Goal: Navigation & Orientation: Find specific page/section

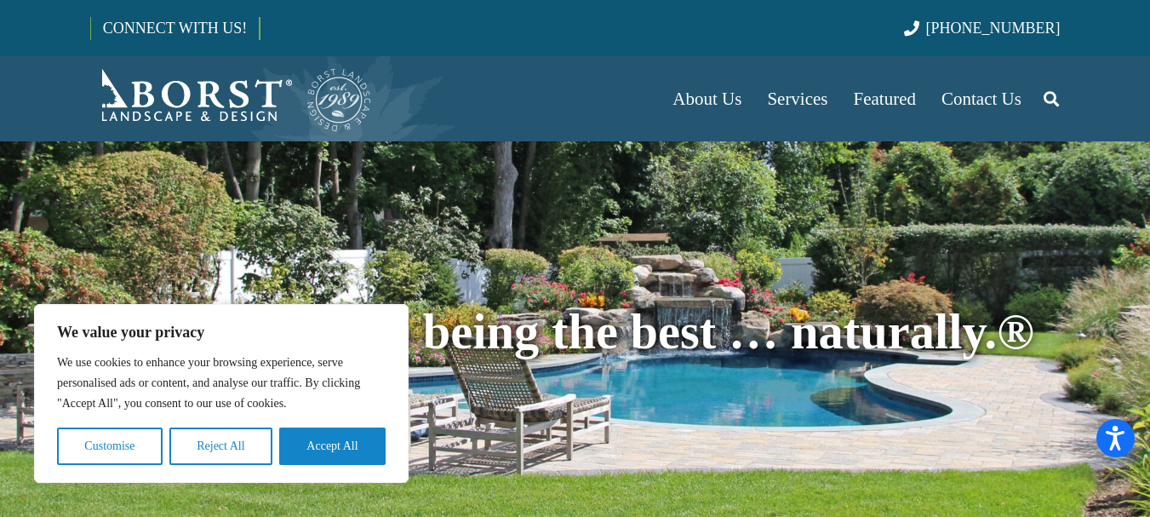
click at [526, 216] on div at bounding box center [575, 249] width 970 height 92
click at [347, 446] on button "Accept All" at bounding box center [332, 445] width 106 height 37
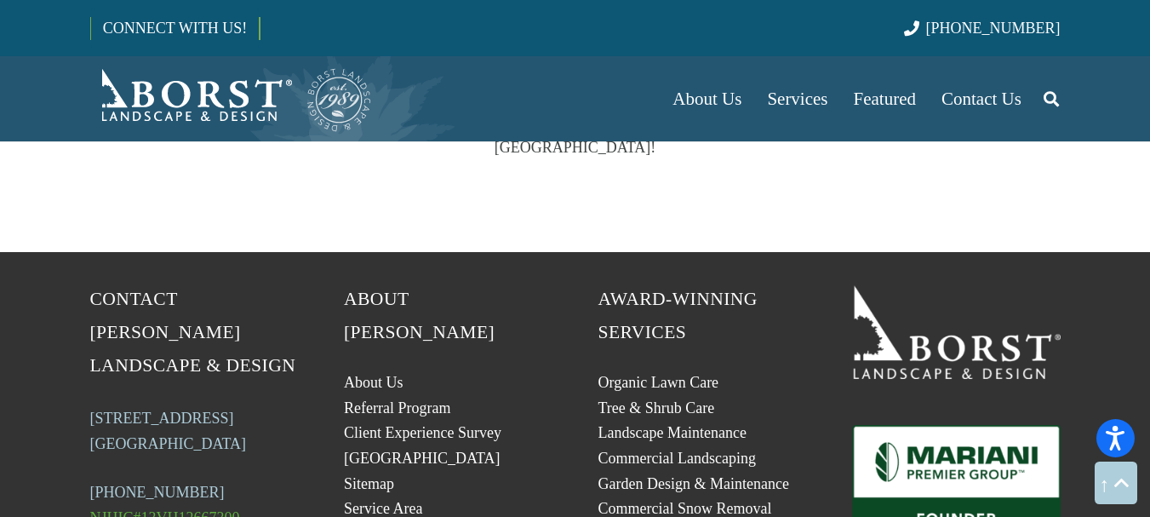
scroll to position [3405, 0]
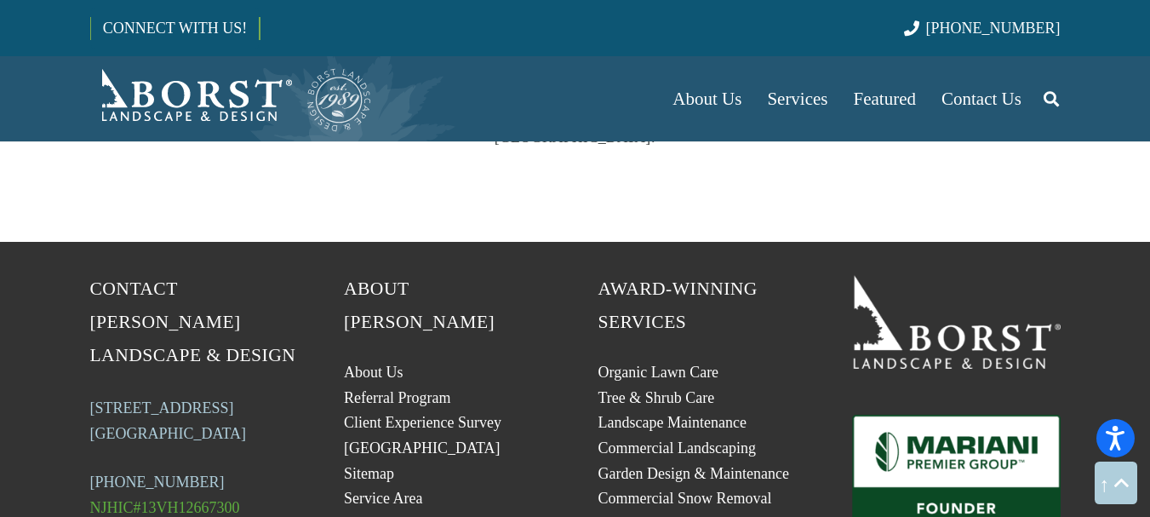
click at [1053, 97] on icon "Search" at bounding box center [1050, 98] width 15 height 43
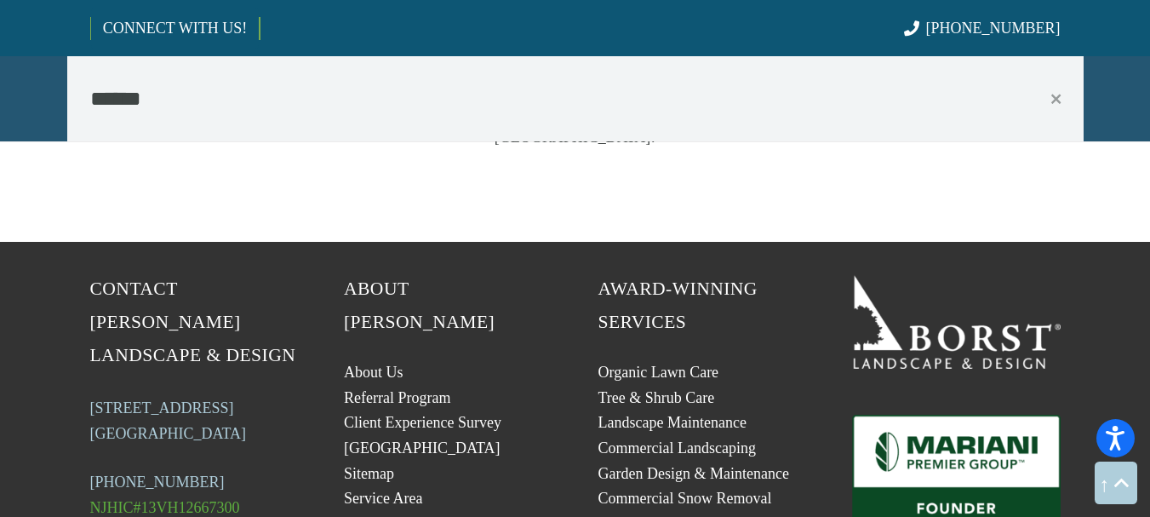
type input "******"
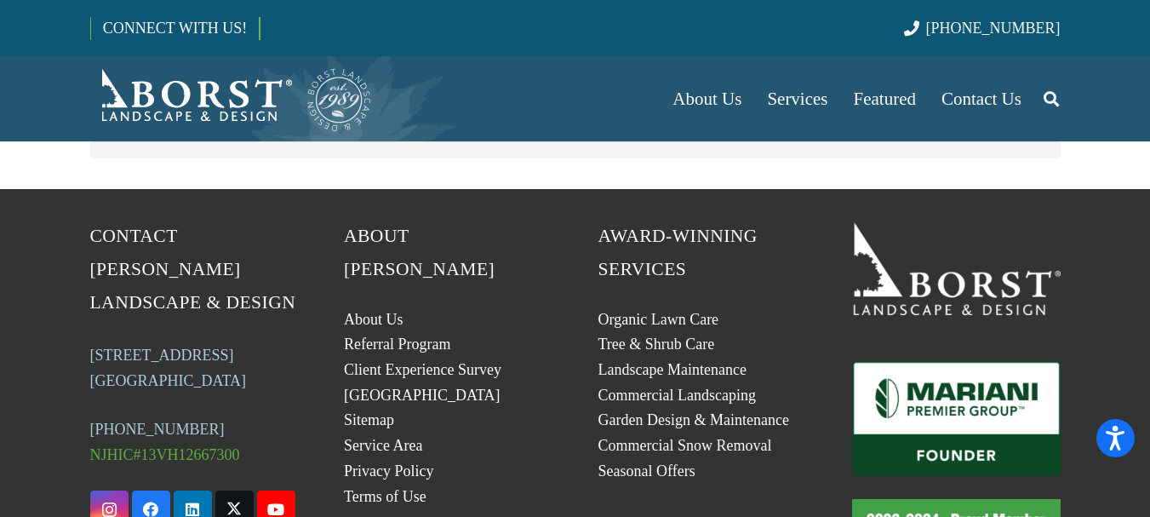
scroll to position [170, 0]
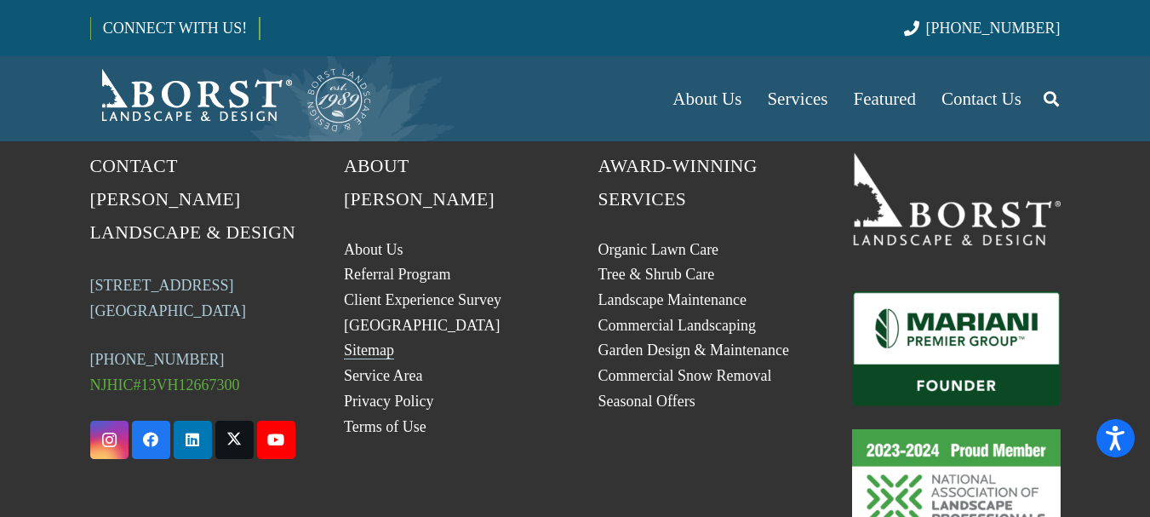
click at [382, 341] on link "Sitemap" at bounding box center [369, 349] width 50 height 17
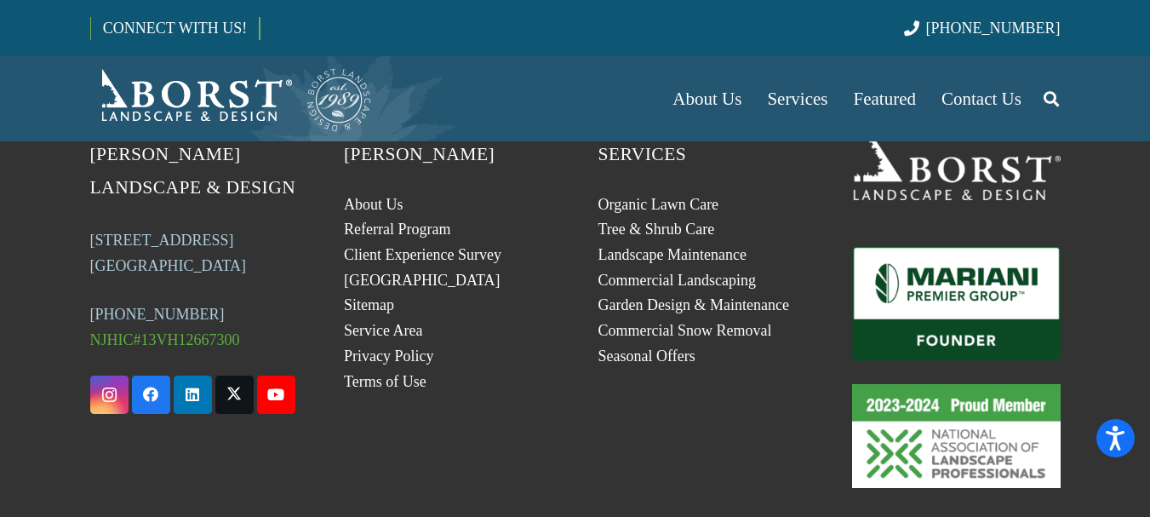
scroll to position [134, 0]
